Goal: Task Accomplishment & Management: Complete application form

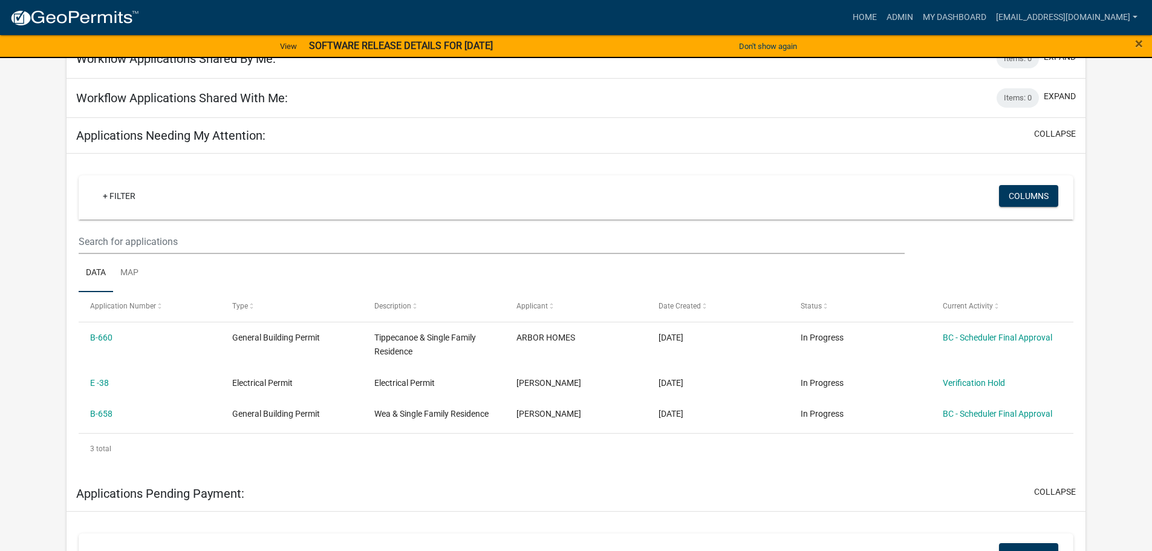
scroll to position [121, 0]
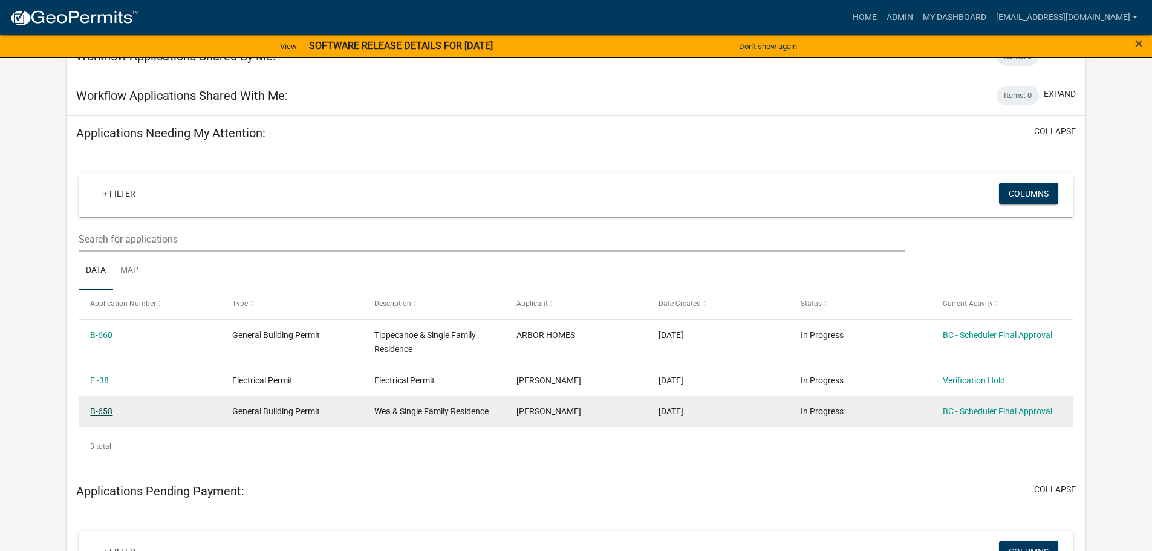
click at [106, 408] on link "B-658" at bounding box center [101, 411] width 22 height 10
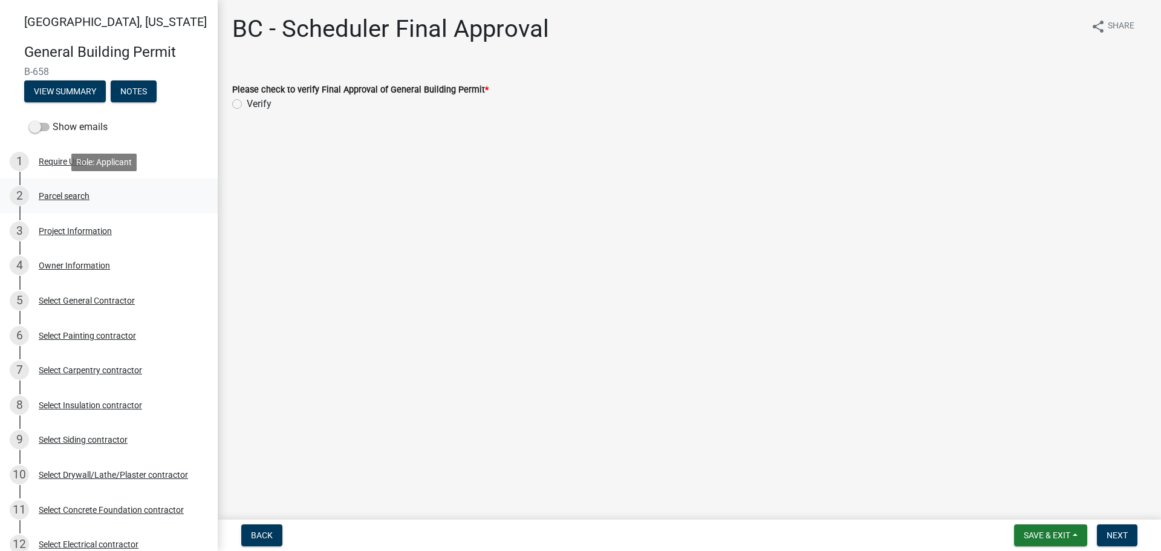
click at [83, 192] on div "Parcel search" at bounding box center [64, 196] width 51 height 8
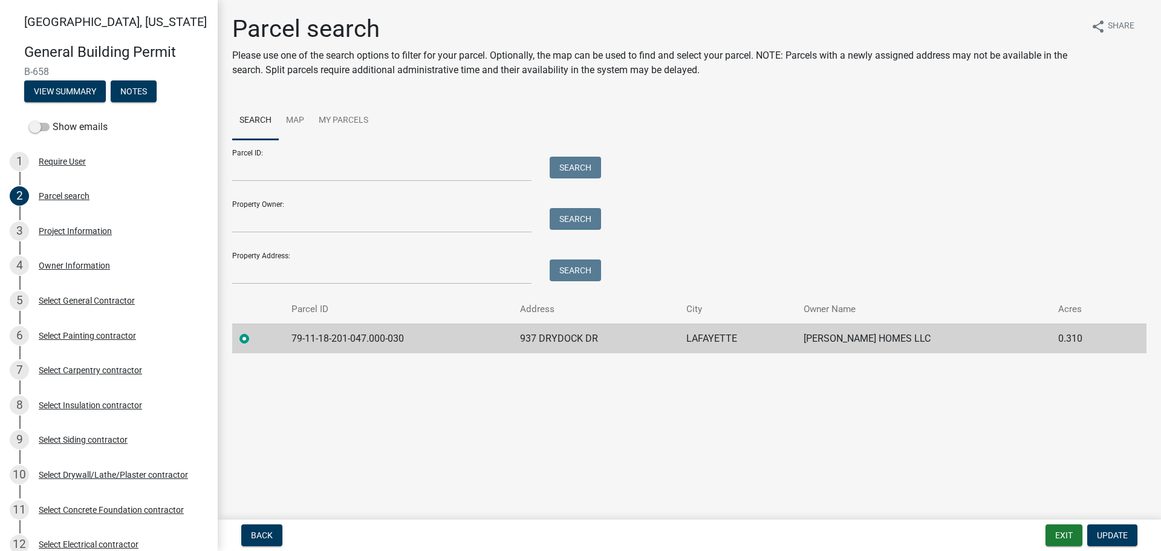
click at [412, 337] on td "79-11-18-201-047.000-030" at bounding box center [398, 338] width 229 height 30
click at [408, 339] on td "79-11-18-201-047.000-030" at bounding box center [398, 338] width 229 height 30
drag, startPoint x: 408, startPoint y: 337, endPoint x: 290, endPoint y: 336, distance: 117.9
click at [290, 336] on td "79-11-18-201-047.000-030" at bounding box center [398, 338] width 229 height 30
copy td "79-11-18-201-047.000-030"
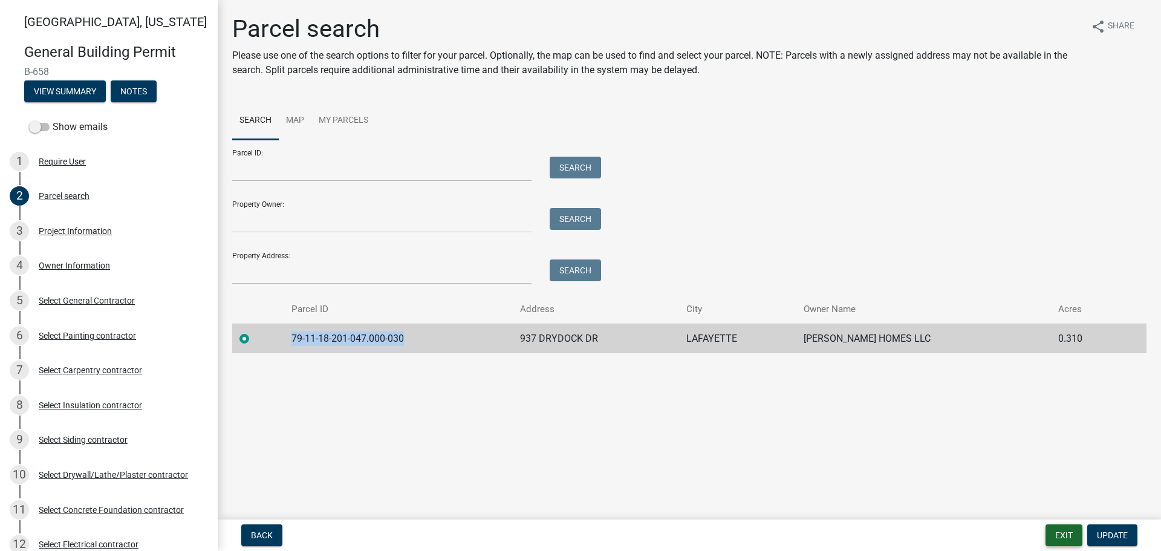
click at [1059, 533] on button "Exit" at bounding box center [1063, 535] width 37 height 22
